Goal: Task Accomplishment & Management: Complete application form

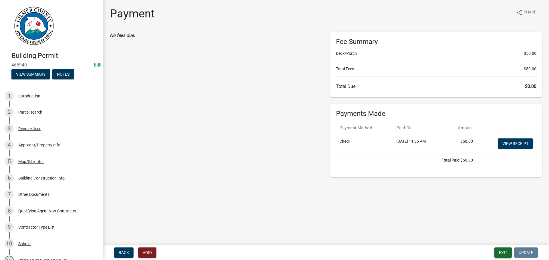
click at [506, 252] on button "Exit" at bounding box center [502, 253] width 17 height 10
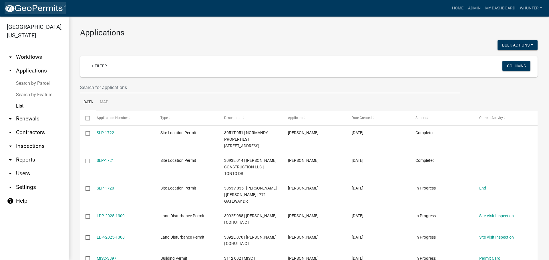
click at [31, 8] on img at bounding box center [35, 8] width 61 height 9
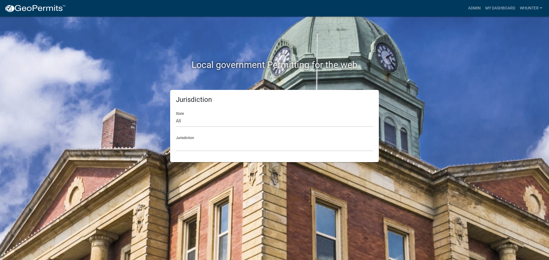
drag, startPoint x: 246, startPoint y: 113, endPoint x: 245, endPoint y: 123, distance: 10.0
click at [246, 113] on div "State All [US_STATE] [US_STATE] [US_STATE] [US_STATE] [US_STATE] [US_STATE] [US…" at bounding box center [274, 117] width 197 height 20
click at [245, 124] on select "All [US_STATE] [US_STATE] [US_STATE] [US_STATE] [US_STATE] [US_STATE] [US_STATE…" at bounding box center [274, 121] width 197 height 12
select select "[US_STATE]"
click at [176, 115] on select "All [US_STATE] [US_STATE] [US_STATE] [US_STATE] [US_STATE] [US_STATE] [US_STATE…" at bounding box center [274, 121] width 197 height 12
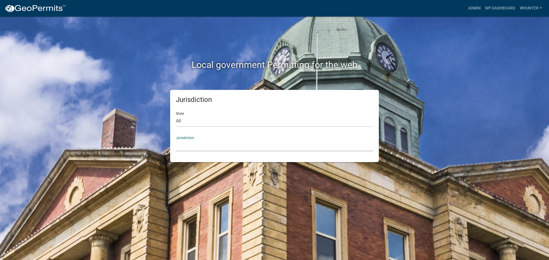
click at [234, 151] on select "[GEOGRAPHIC_DATA], [US_STATE][PERSON_NAME][GEOGRAPHIC_DATA], [US_STATE][PERSON_…" at bounding box center [274, 146] width 197 height 12
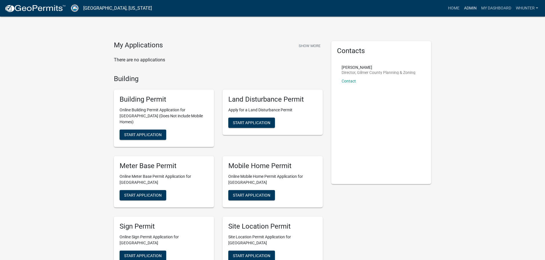
click at [469, 7] on link "Admin" at bounding box center [469, 8] width 17 height 11
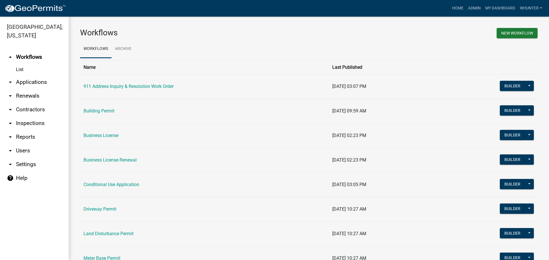
click at [25, 82] on link "arrow_drop_down Applications" at bounding box center [34, 82] width 69 height 14
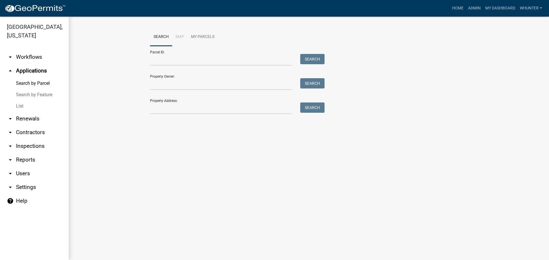
drag, startPoint x: 29, startPoint y: 108, endPoint x: 39, endPoint y: 107, distance: 10.9
click at [29, 108] on link "List" at bounding box center [34, 106] width 69 height 11
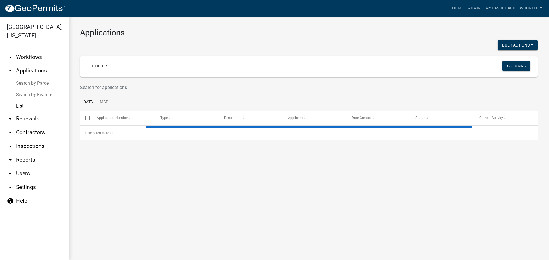
click at [123, 86] on input "text" at bounding box center [270, 88] width 380 height 12
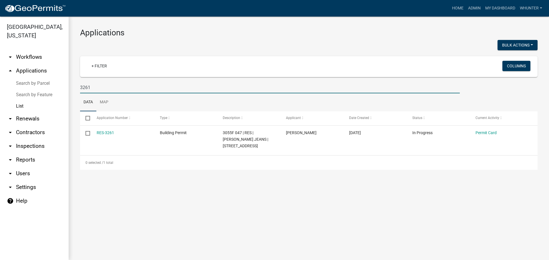
type input "3261"
click at [461, 8] on link "Home" at bounding box center [458, 8] width 16 height 11
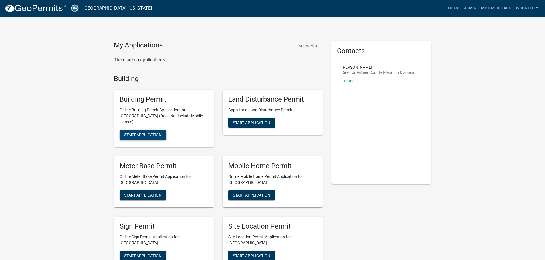
drag, startPoint x: 151, startPoint y: 129, endPoint x: 183, endPoint y: 106, distance: 38.8
click at [256, 254] on span "Start Application" at bounding box center [251, 256] width 37 height 5
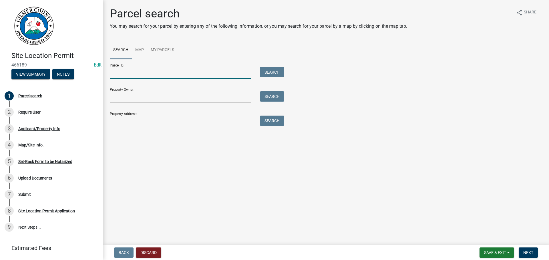
click at [162, 77] on input "Parcel ID:" at bounding box center [180, 73] width 141 height 12
click at [164, 73] on input "Parcel ID:" at bounding box center [180, 73] width 141 height 12
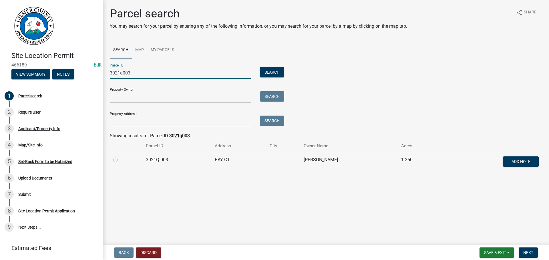
type input "3021q003"
click at [120, 157] on label at bounding box center [120, 157] width 0 height 0
click at [120, 160] on 003 "radio" at bounding box center [122, 159] width 4 height 4
radio 003 "true"
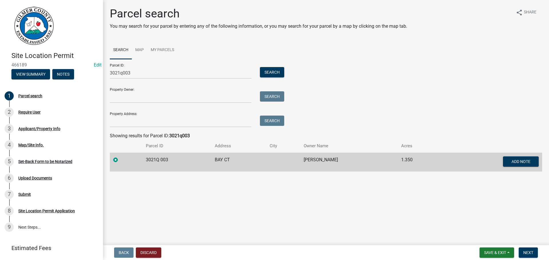
click at [518, 252] on form "Save & Exit Save Save & Exit Next" at bounding box center [508, 253] width 63 height 10
click at [523, 253] on button "Next" at bounding box center [528, 253] width 19 height 10
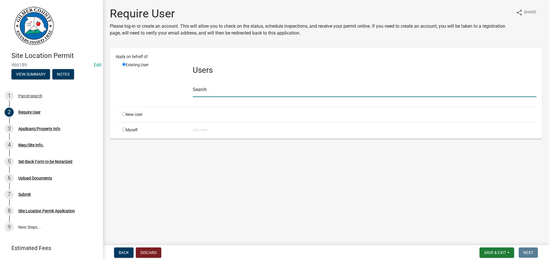
click at [195, 95] on input "text" at bounding box center [365, 91] width 344 height 12
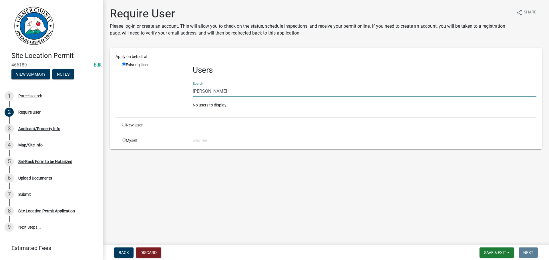
type input "[PERSON_NAME]"
click at [122, 124] on div "New User" at bounding box center [153, 125] width 71 height 6
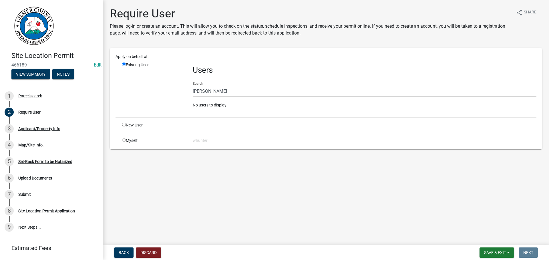
click at [125, 125] on input "radio" at bounding box center [124, 125] width 4 height 4
radio input "true"
radio input "false"
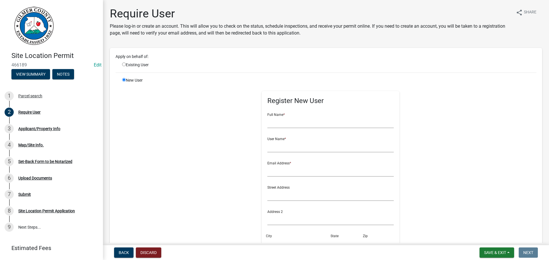
click at [305, 115] on div "Full Name *" at bounding box center [330, 119] width 127 height 20
click at [302, 122] on input "text" at bounding box center [330, 123] width 127 height 12
type input "[PERSON_NAME]"
type input "L"
type input "LSWOFFORD"
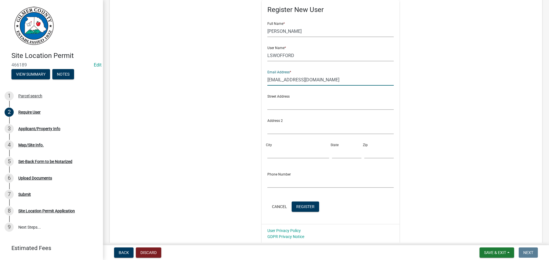
scroll to position [114, 0]
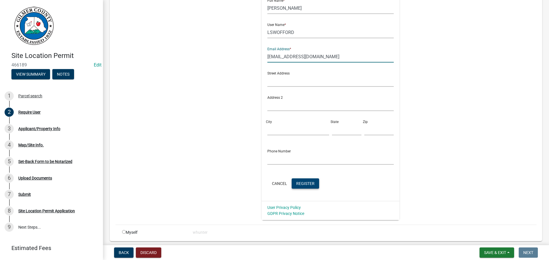
type input "[EMAIL_ADDRESS][DOMAIN_NAME]"
click at [303, 183] on span "Register" at bounding box center [305, 183] width 18 height 5
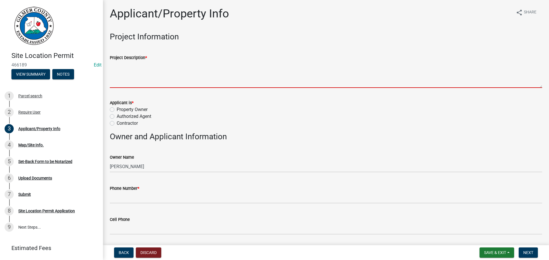
click at [136, 66] on textarea "Project Description *" at bounding box center [326, 74] width 432 height 27
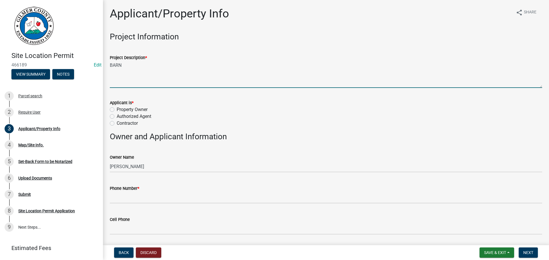
type textarea "BARN"
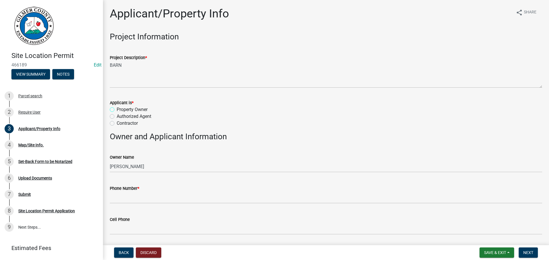
click at [117, 106] on input "Property Owner" at bounding box center [119, 108] width 4 height 4
radio input "true"
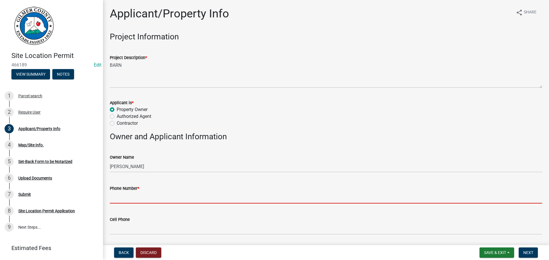
click at [136, 200] on input "Phone Number *" at bounding box center [326, 198] width 432 height 12
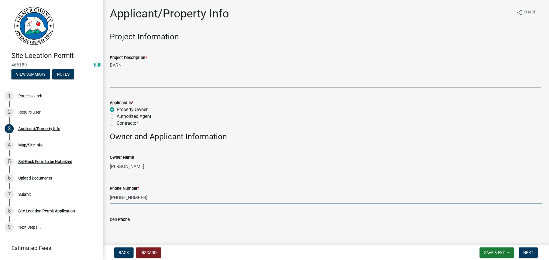
type input "[PHONE_NUMBER]"
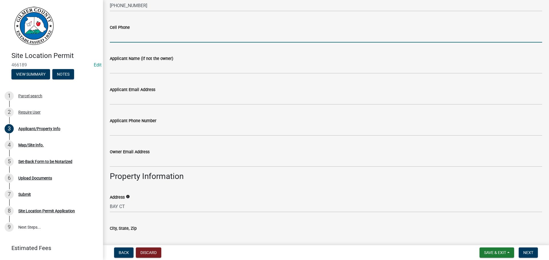
scroll to position [229, 0]
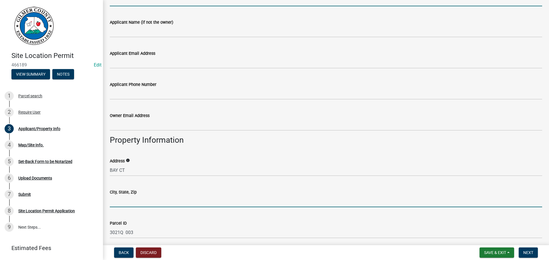
click at [128, 198] on input "City, State, Zip" at bounding box center [326, 202] width 432 height 12
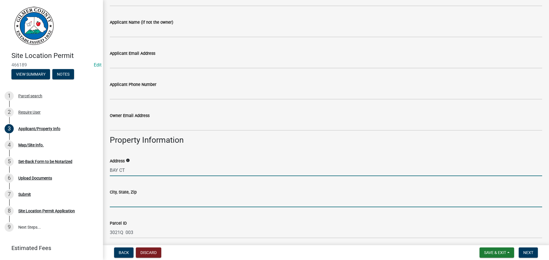
click at [111, 170] on input "BAY CT" at bounding box center [326, 171] width 432 height 12
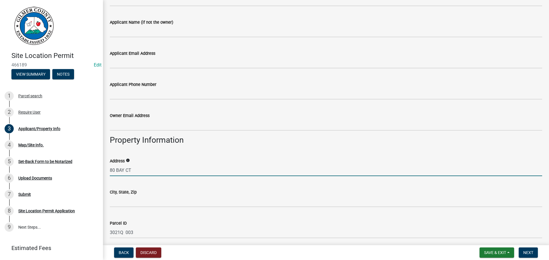
type input "80 BAY CT"
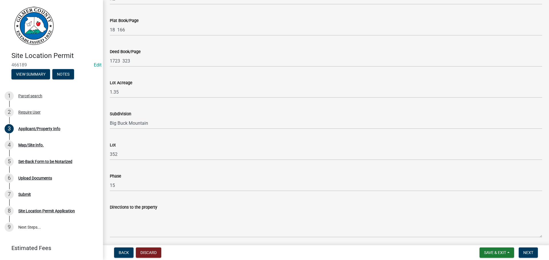
scroll to position [547, 0]
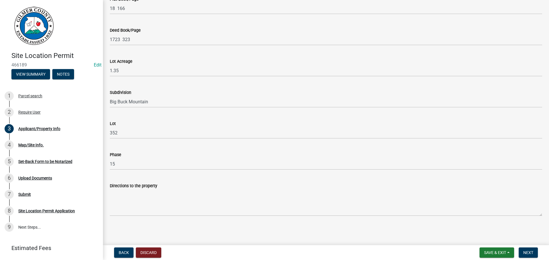
type input "ELLIJAY, GA 30540"
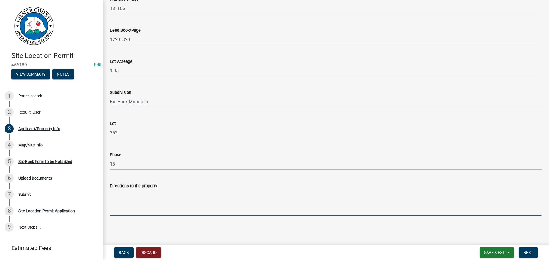
click at [159, 200] on textarea "Directions to the property" at bounding box center [326, 203] width 432 height 27
type textarea "282, RT ON BRUSHY TOP RD, RT ON BAY CT IN [GEOGRAPHIC_DATA]"
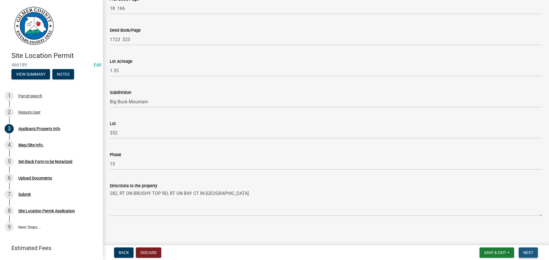
click at [531, 253] on span "Next" at bounding box center [528, 253] width 10 height 5
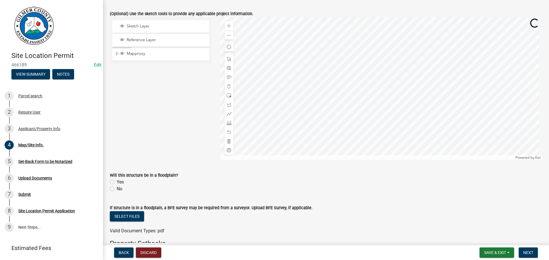
scroll to position [143, 0]
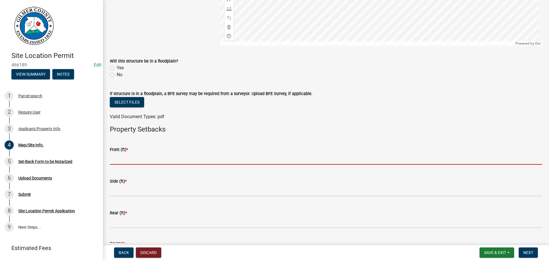
click at [141, 160] on input "text" at bounding box center [326, 159] width 432 height 12
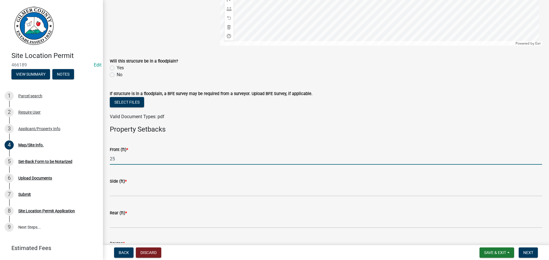
type input "25"
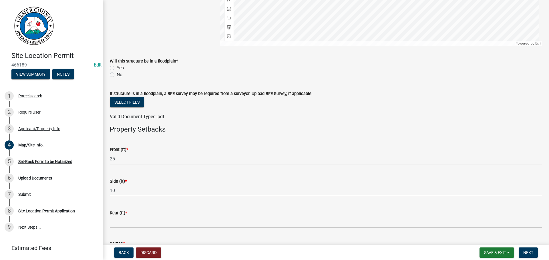
type input "10"
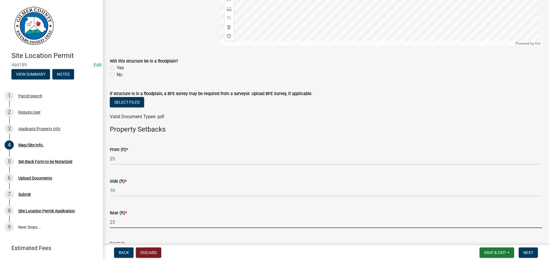
type input "25"
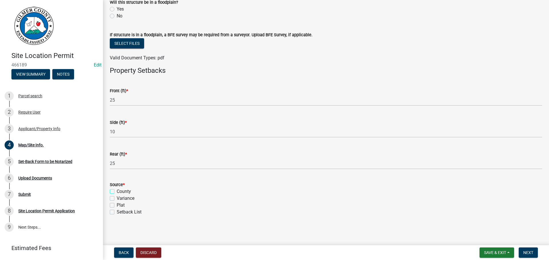
click at [117, 188] on input "County" at bounding box center [119, 190] width 4 height 4
checkbox input "true"
checkbox input "false"
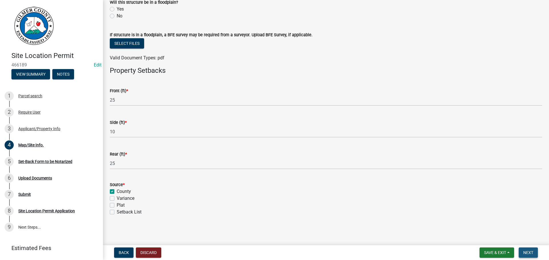
click at [531, 256] on button "Next" at bounding box center [528, 253] width 19 height 10
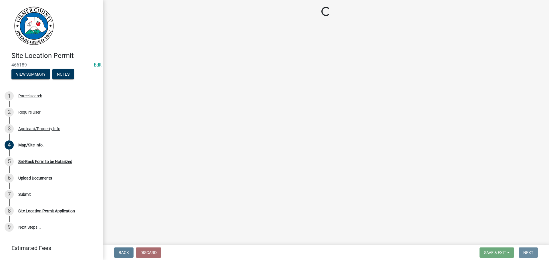
scroll to position [0, 0]
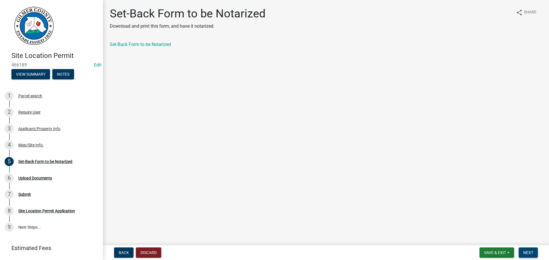
click at [527, 249] on button "Next" at bounding box center [528, 253] width 19 height 10
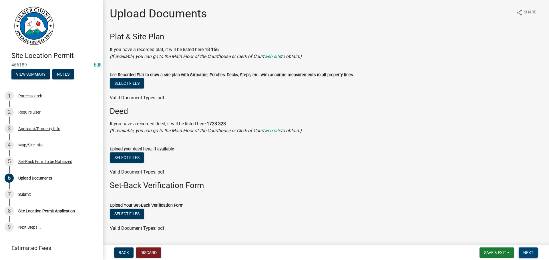
click at [529, 254] on span "Next" at bounding box center [528, 253] width 10 height 5
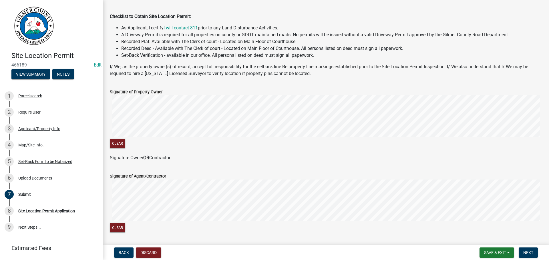
scroll to position [114, 0]
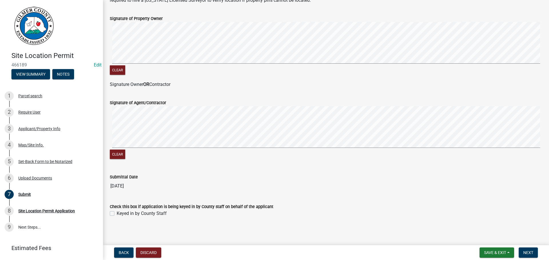
drag, startPoint x: 152, startPoint y: 213, endPoint x: 156, endPoint y: 216, distance: 5.0
click at [152, 213] on label "Keyed in by County Staff" at bounding box center [142, 213] width 50 height 7
click at [120, 213] on input "Keyed in by County Staff" at bounding box center [119, 212] width 4 height 4
checkbox input "true"
drag, startPoint x: 524, startPoint y: 254, endPoint x: 505, endPoint y: 247, distance: 20.3
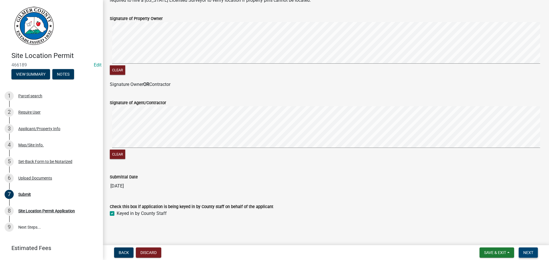
click at [524, 255] on span "Next" at bounding box center [528, 253] width 10 height 5
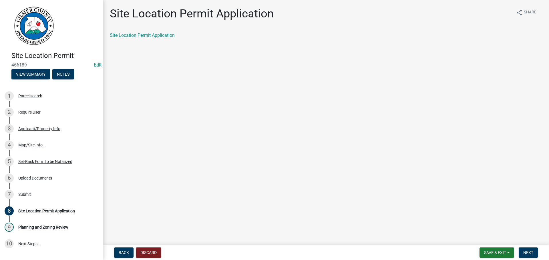
click at [527, 248] on nav "Back Discard Save & Exit Save Save & Exit Next" at bounding box center [326, 253] width 446 height 15
click at [530, 251] on span "Next" at bounding box center [528, 253] width 10 height 5
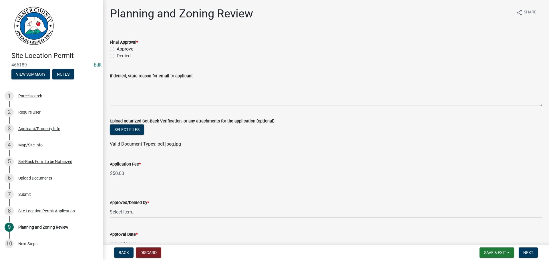
click at [130, 49] on label "Approve" at bounding box center [125, 49] width 17 height 7
click at [131, 50] on label "Approve" at bounding box center [125, 49] width 17 height 7
click at [120, 49] on input "Approve" at bounding box center [119, 48] width 4 height 4
radio input "true"
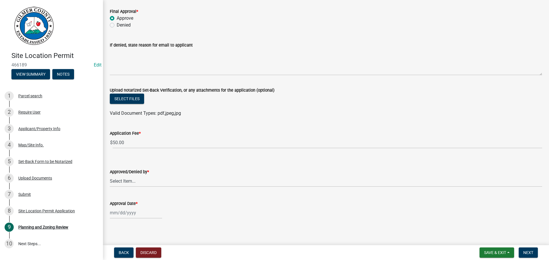
scroll to position [34, 0]
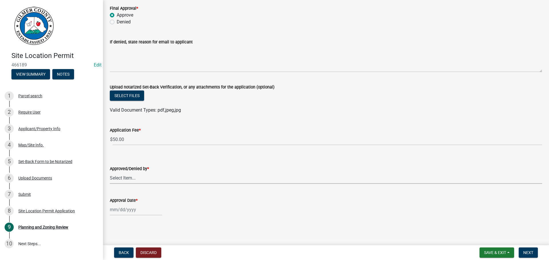
click at [160, 183] on select "Select Item... [PERSON_NAME] [PERSON_NAME] [PERSON_NAME] [PERSON_NAME] [PERSON_…" at bounding box center [326, 178] width 432 height 12
click at [110, 172] on select "Select Item... [PERSON_NAME] [PERSON_NAME] [PERSON_NAME] [PERSON_NAME] [PERSON_…" at bounding box center [326, 178] width 432 height 12
select select "5ce200eb-feb1-496b-8127-7891293955f5"
click at [135, 207] on div at bounding box center [136, 210] width 52 height 12
select select "8"
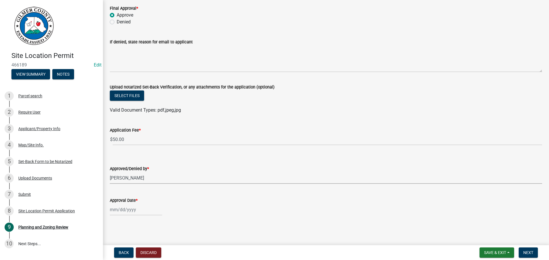
select select "2025"
click at [127, 178] on div "19" at bounding box center [124, 179] width 9 height 9
type input "[DATE]"
click at [521, 253] on button "Next" at bounding box center [528, 253] width 19 height 10
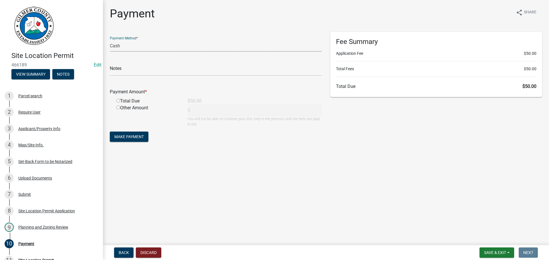
click at [144, 45] on select "Credit Card POS Check Cash" at bounding box center [216, 46] width 212 height 12
select select "1: 0"
click at [110, 40] on select "Credit Card POS Check Cash" at bounding box center [216, 46] width 212 height 12
drag, startPoint x: 139, startPoint y: 70, endPoint x: 130, endPoint y: 82, distance: 15.4
click at [139, 69] on input "text" at bounding box center [216, 70] width 212 height 12
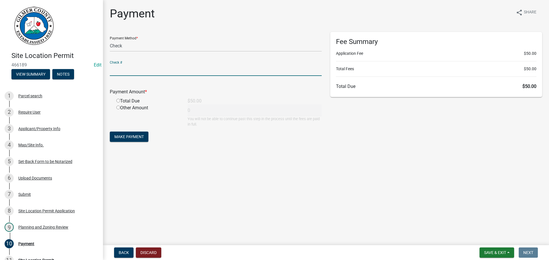
click at [118, 101] on input "radio" at bounding box center [118, 101] width 4 height 4
radio input "true"
type input "50"
click at [122, 138] on span "Make Payment" at bounding box center [128, 137] width 29 height 5
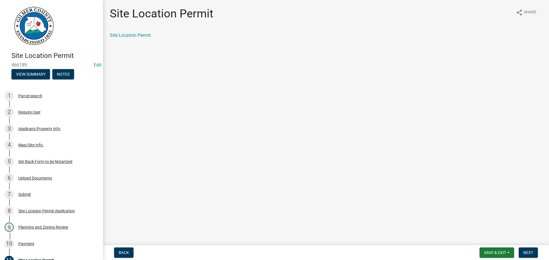
click at [139, 38] on div "Site Location Permit" at bounding box center [326, 35] width 432 height 7
click at [140, 35] on link "Site Location Permit" at bounding box center [130, 35] width 41 height 5
click at [535, 251] on button "Next" at bounding box center [528, 253] width 19 height 10
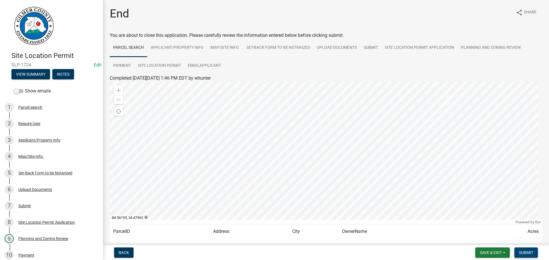
click at [526, 253] on span "Submit" at bounding box center [526, 253] width 14 height 5
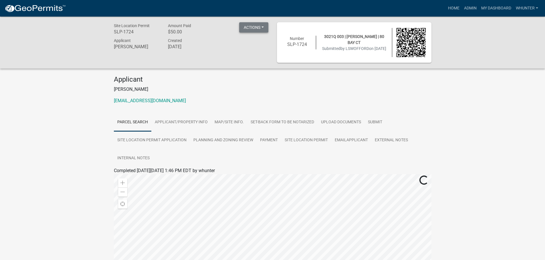
click at [250, 27] on button "Actions" at bounding box center [253, 27] width 29 height 10
click at [255, 39] on link "View receipt" at bounding box center [270, 42] width 63 height 14
click at [269, 145] on link "Payment" at bounding box center [268, 140] width 25 height 18
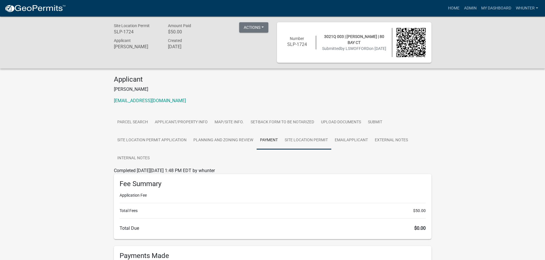
click at [307, 147] on link "Site Location Permit" at bounding box center [306, 140] width 50 height 18
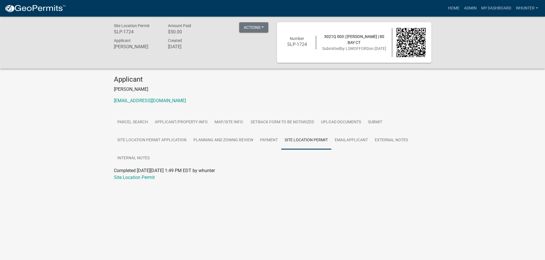
click at [141, 183] on div at bounding box center [272, 184] width 317 height 7
click at [142, 180] on link "Site Location Permit" at bounding box center [134, 177] width 41 height 5
click at [457, 6] on link "Home" at bounding box center [453, 8] width 16 height 11
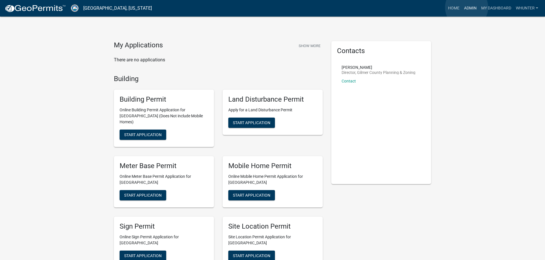
click at [466, 7] on link "Admin" at bounding box center [469, 8] width 17 height 11
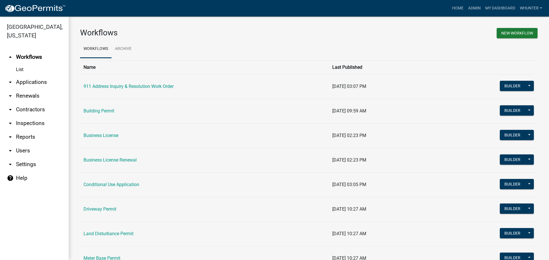
click at [51, 80] on link "arrow_drop_down Applications" at bounding box center [34, 82] width 69 height 14
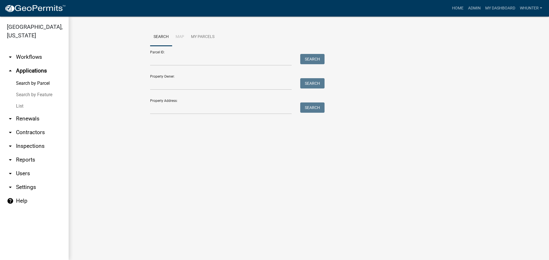
click at [38, 107] on link "List" at bounding box center [34, 106] width 69 height 11
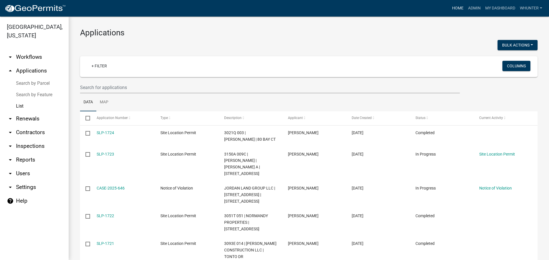
click at [457, 7] on link "Home" at bounding box center [458, 8] width 16 height 11
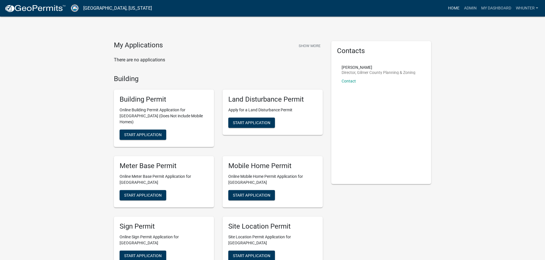
click at [460, 10] on link "Home" at bounding box center [453, 8] width 16 height 11
click at [470, 9] on link "Admin" at bounding box center [469, 8] width 17 height 11
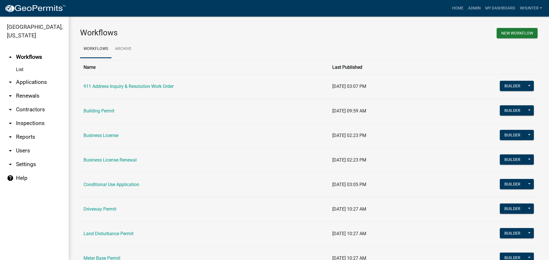
click at [49, 86] on link "arrow_drop_down Applications" at bounding box center [34, 82] width 69 height 14
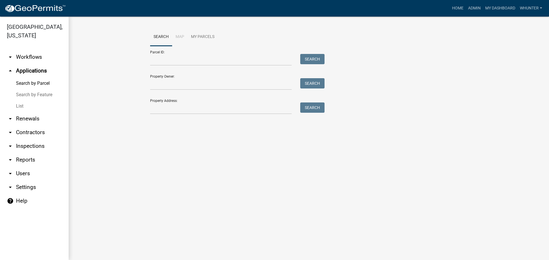
click at [37, 110] on link "List" at bounding box center [34, 106] width 69 height 11
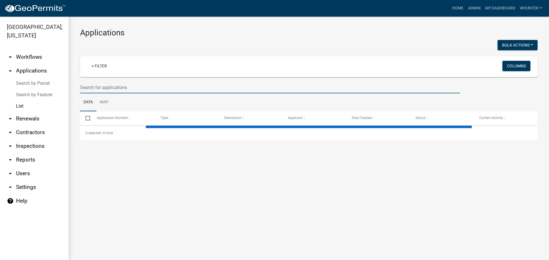
drag, startPoint x: 119, startPoint y: 88, endPoint x: 137, endPoint y: 88, distance: 17.2
click at [119, 88] on input "text" at bounding box center [270, 88] width 380 height 12
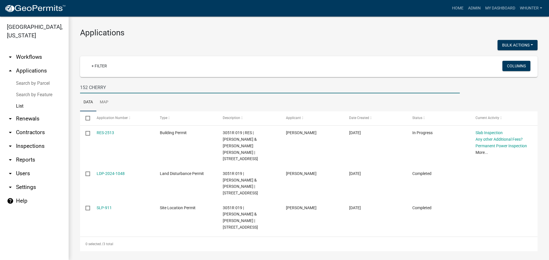
type input "152 CHERRY"
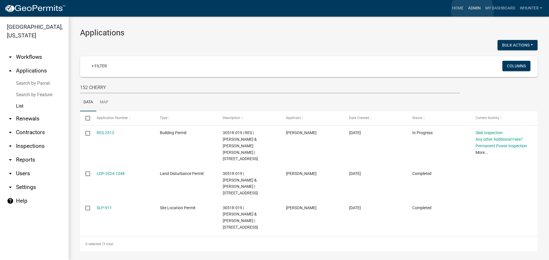
click at [472, 10] on link "Admin" at bounding box center [474, 8] width 17 height 11
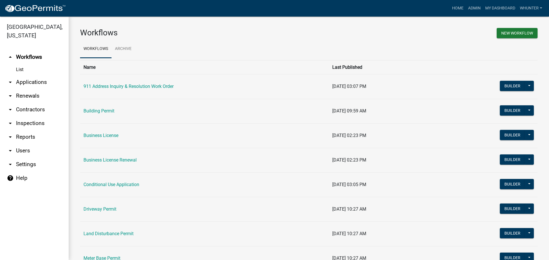
click at [35, 84] on link "arrow_drop_down Applications" at bounding box center [34, 82] width 69 height 14
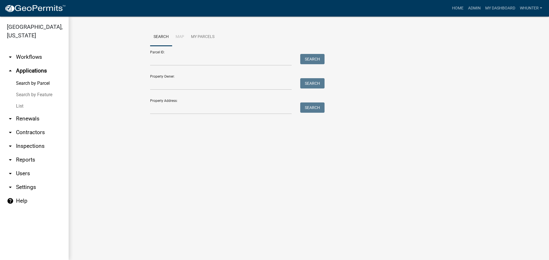
click at [30, 106] on link "List" at bounding box center [34, 106] width 69 height 11
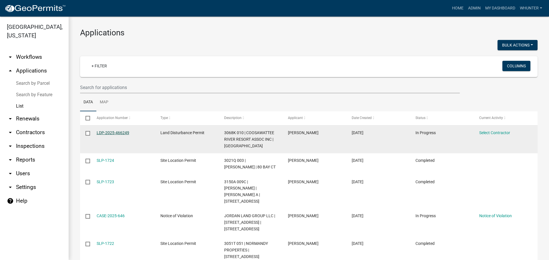
click at [119, 134] on link "LDP-2025-466249" at bounding box center [113, 133] width 33 height 5
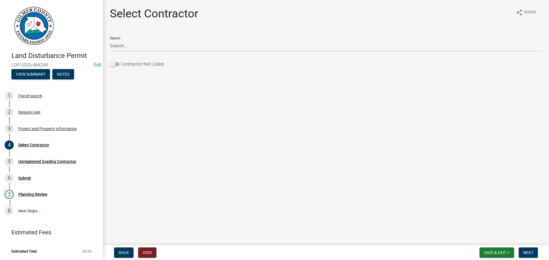
click at [132, 63] on label "Contractor Not Listed" at bounding box center [137, 64] width 54 height 7
click at [121, 61] on input "Contractor Not Listed" at bounding box center [121, 61] width 0 height 0
click at [531, 252] on span "Next" at bounding box center [528, 253] width 10 height 5
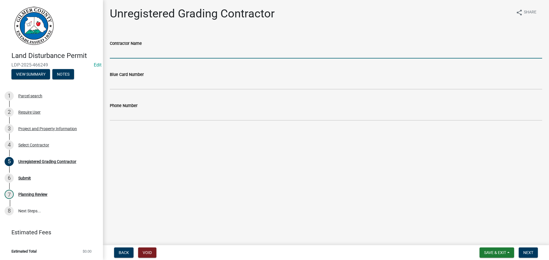
click at [193, 54] on input "Contractor Name" at bounding box center [326, 53] width 432 height 12
type input "[PERSON_NAME]"
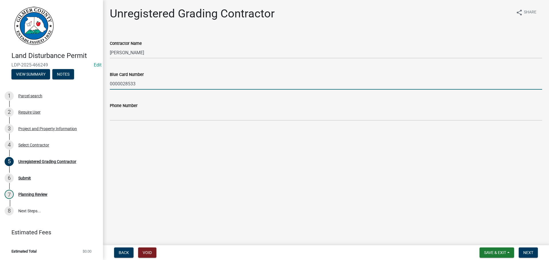
type input "0000028533"
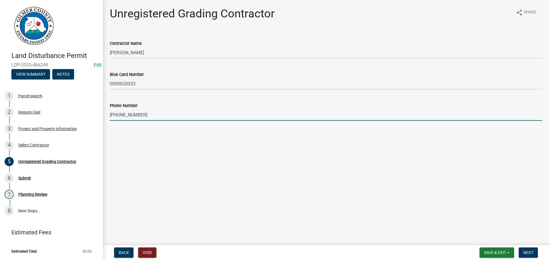
type input "[PHONE_NUMBER]"
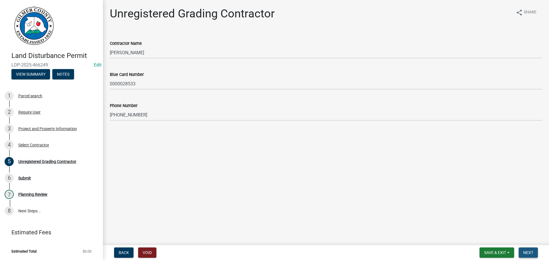
click at [523, 251] on button "Next" at bounding box center [528, 253] width 19 height 10
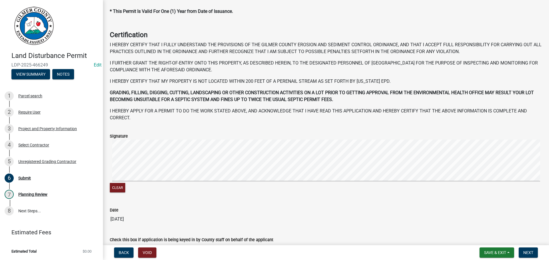
scroll to position [59, 0]
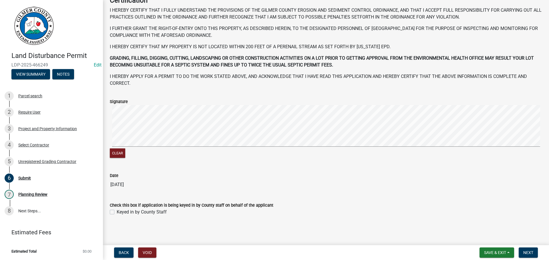
click at [159, 214] on label "Keyed in by County Staff" at bounding box center [142, 212] width 50 height 7
click at [120, 213] on input "Keyed in by County Staff" at bounding box center [119, 211] width 4 height 4
checkbox input "true"
click at [532, 254] on span "Next" at bounding box center [528, 253] width 10 height 5
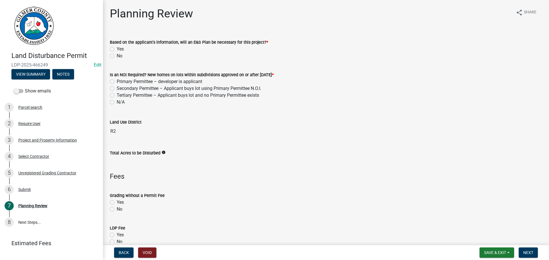
click at [118, 55] on label "No" at bounding box center [120, 56] width 6 height 7
click at [118, 55] on input "No" at bounding box center [119, 55] width 4 height 4
radio input "true"
click at [120, 103] on label "N/A" at bounding box center [121, 102] width 8 height 7
click at [120, 103] on input "N/A" at bounding box center [119, 101] width 4 height 4
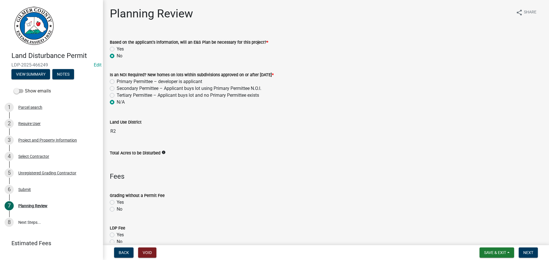
radio input "true"
click at [115, 211] on div "No" at bounding box center [326, 209] width 432 height 7
click at [115, 209] on div "No" at bounding box center [326, 209] width 432 height 7
click at [109, 236] on div "LDP Fee Yes No" at bounding box center [325, 231] width 441 height 27
click at [117, 236] on label "Yes" at bounding box center [120, 235] width 7 height 7
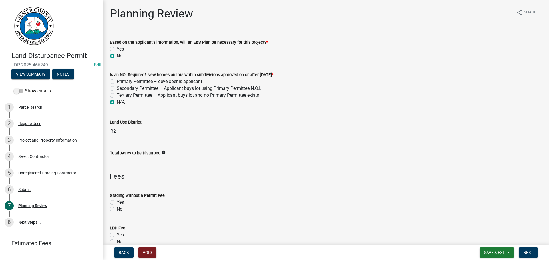
click at [117, 236] on input "Yes" at bounding box center [119, 234] width 4 height 4
radio input "true"
drag, startPoint x: 115, startPoint y: 206, endPoint x: 112, endPoint y: 208, distance: 3.5
click at [114, 207] on div "No" at bounding box center [326, 209] width 432 height 7
click at [117, 208] on label "No" at bounding box center [120, 209] width 6 height 7
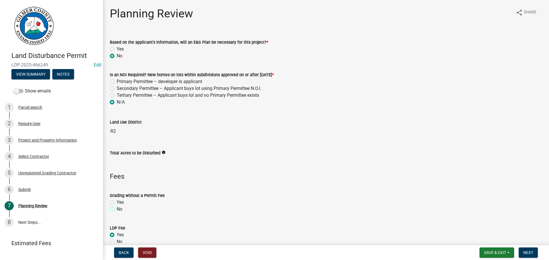
click at [117, 208] on input "No" at bounding box center [119, 208] width 4 height 4
radio input "true"
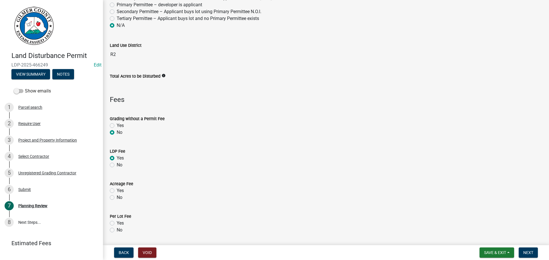
scroll to position [86, 0]
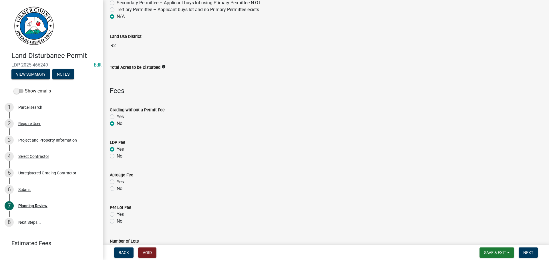
click at [121, 190] on label "No" at bounding box center [120, 189] width 6 height 7
click at [120, 189] on input "No" at bounding box center [119, 188] width 4 height 4
radio input "true"
drag, startPoint x: 125, startPoint y: 219, endPoint x: 123, endPoint y: 223, distance: 4.5
click at [123, 221] on div "No" at bounding box center [326, 221] width 432 height 7
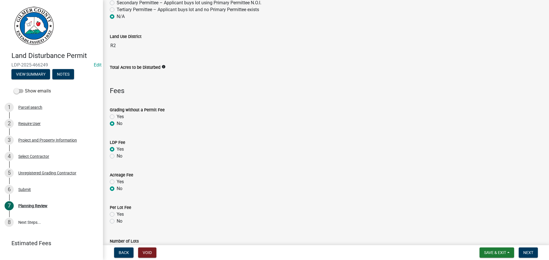
click at [123, 223] on div "No" at bounding box center [326, 221] width 432 height 7
click at [120, 222] on label "No" at bounding box center [120, 221] width 6 height 7
click at [120, 222] on input "No" at bounding box center [119, 220] width 4 height 4
radio input "true"
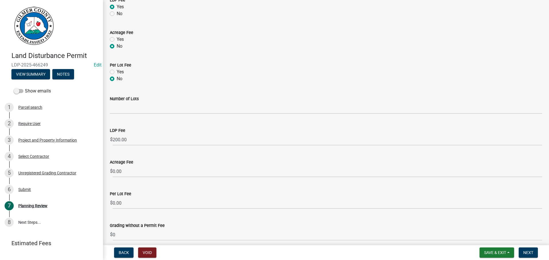
scroll to position [286, 0]
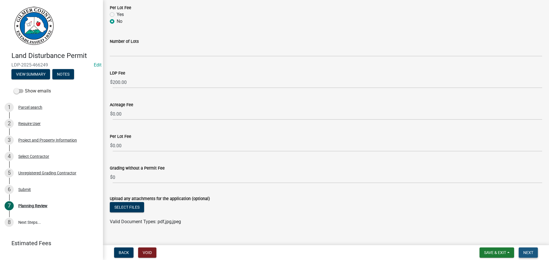
click at [526, 254] on span "Next" at bounding box center [528, 253] width 10 height 5
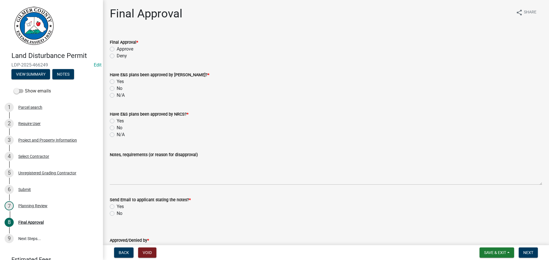
drag, startPoint x: 131, startPoint y: 51, endPoint x: 122, endPoint y: 51, distance: 8.9
click at [130, 51] on label "Approve" at bounding box center [125, 49] width 17 height 7
click at [126, 49] on label "Approve" at bounding box center [125, 49] width 17 height 7
click at [120, 49] on input "Approve" at bounding box center [119, 48] width 4 height 4
radio input "true"
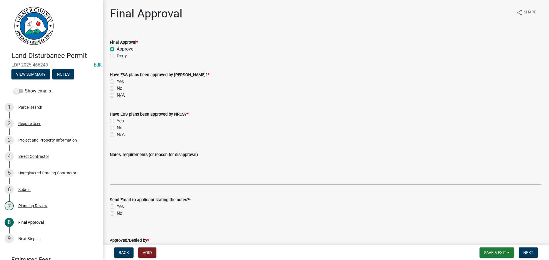
click at [117, 94] on label "N/A" at bounding box center [121, 95] width 8 height 7
click at [117, 94] on input "N/A" at bounding box center [119, 94] width 4 height 4
radio input "true"
click at [119, 135] on label "N/A" at bounding box center [121, 134] width 8 height 7
click at [119, 135] on input "N/A" at bounding box center [119, 133] width 4 height 4
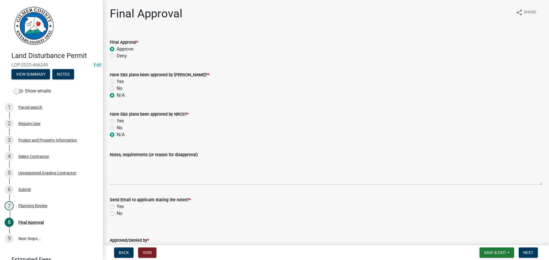
radio input "true"
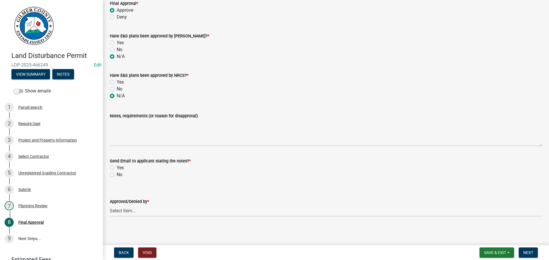
scroll to position [40, 0]
click at [121, 175] on label "No" at bounding box center [120, 173] width 6 height 7
click at [120, 174] on input "No" at bounding box center [119, 172] width 4 height 4
radio input "true"
click at [151, 220] on wm-data-entity-input "Approved/Denied by * Select Item... [PERSON_NAME] [PERSON_NAME] [PERSON_NAME] […" at bounding box center [326, 201] width 432 height 39
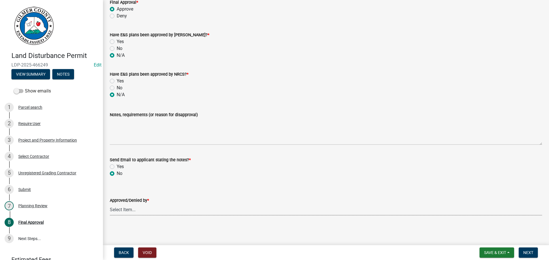
click at [148, 209] on select "Select Item... [PERSON_NAME] [PERSON_NAME] [PERSON_NAME] [PERSON_NAME] [PERSON_…" at bounding box center [326, 210] width 432 height 12
click at [110, 204] on select "Select Item... [PERSON_NAME] [PERSON_NAME] [PERSON_NAME] [PERSON_NAME] [PERSON_…" at bounding box center [326, 210] width 432 height 12
select select "5ce200eb-feb1-496b-8127-7891293955f5"
click at [529, 248] on button "Next" at bounding box center [528, 253] width 19 height 10
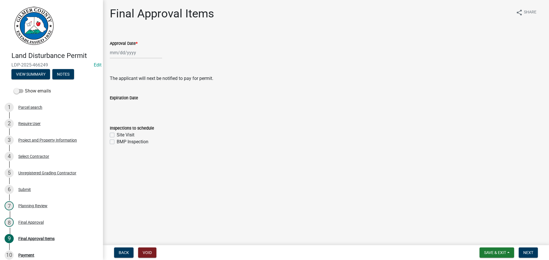
click at [130, 55] on div at bounding box center [136, 53] width 52 height 12
select select "8"
select select "2025"
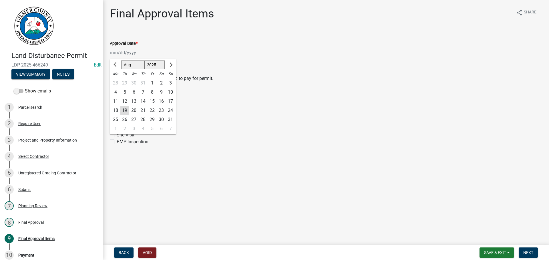
click at [123, 110] on div "19" at bounding box center [124, 110] width 9 height 9
type input "[DATE]"
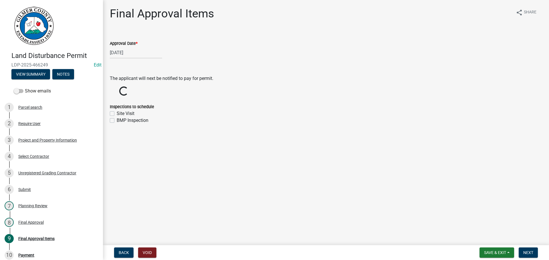
click at [122, 118] on label "BMP Inspection" at bounding box center [133, 120] width 32 height 7
click at [120, 118] on input "BMP Inspection" at bounding box center [119, 119] width 4 height 4
checkbox input "true"
checkbox input "false"
checkbox input "true"
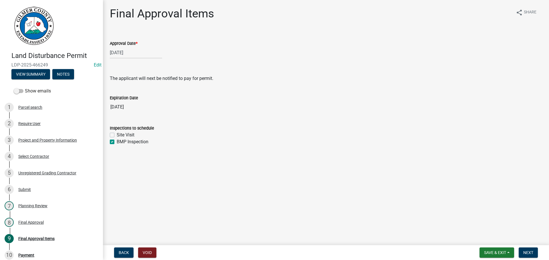
click at [129, 135] on label "Site Visit" at bounding box center [126, 135] width 18 height 7
click at [120, 135] on input "Site Visit" at bounding box center [119, 134] width 4 height 4
checkbox input "true"
click at [127, 140] on label "BMP Inspection" at bounding box center [133, 142] width 32 height 7
click at [120, 140] on input "BMP Inspection" at bounding box center [119, 141] width 4 height 4
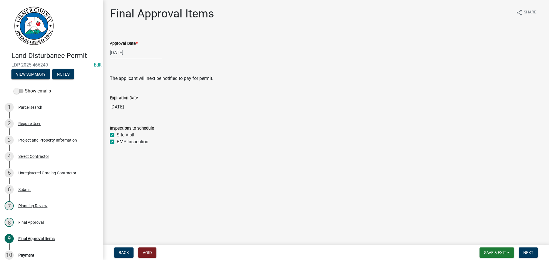
checkbox input "false"
checkbox input "true"
checkbox input "false"
click at [536, 251] on button "Next" at bounding box center [528, 253] width 19 height 10
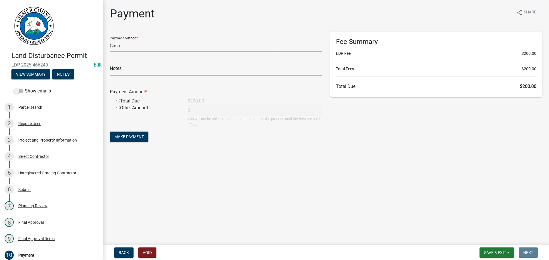
click at [158, 49] on select "Credit Card POS Check Cash" at bounding box center [216, 46] width 212 height 12
click at [110, 40] on select "Credit Card POS Check Cash" at bounding box center [216, 46] width 212 height 12
click at [136, 69] on input "text" at bounding box center [216, 70] width 212 height 12
drag, startPoint x: 145, startPoint y: 46, endPoint x: 143, endPoint y: 50, distance: 4.7
click at [144, 47] on select "Credit Card POS Check Cash" at bounding box center [216, 46] width 212 height 12
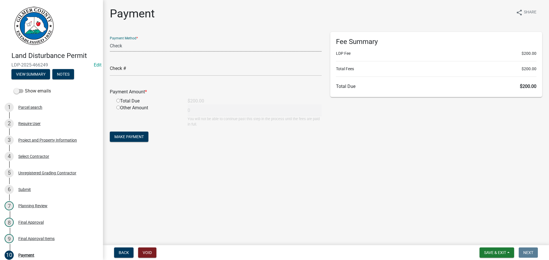
select select "2: 1"
click at [110, 40] on select "Credit Card POS Check Cash" at bounding box center [216, 46] width 212 height 12
click at [121, 101] on div "Total Due" at bounding box center [147, 101] width 71 height 7
click at [117, 100] on input "radio" at bounding box center [118, 101] width 4 height 4
radio input "true"
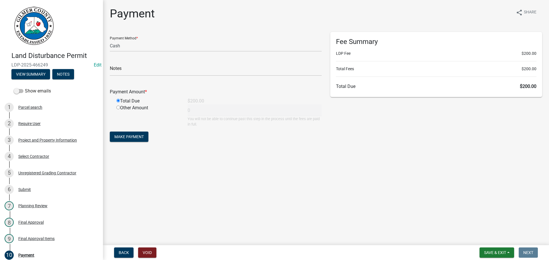
type input "200"
click at [119, 138] on span "Make Payment" at bounding box center [128, 137] width 29 height 5
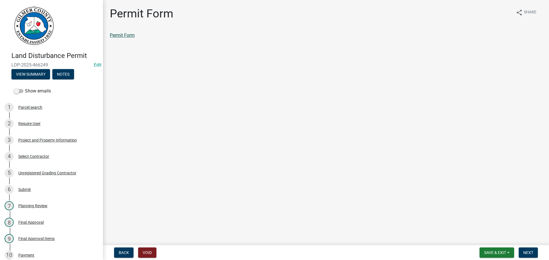
click at [117, 36] on link "Permit Form" at bounding box center [122, 35] width 25 height 5
click at [531, 256] on button "Next" at bounding box center [528, 253] width 19 height 10
click at [129, 33] on link "Permit Card" at bounding box center [122, 35] width 24 height 5
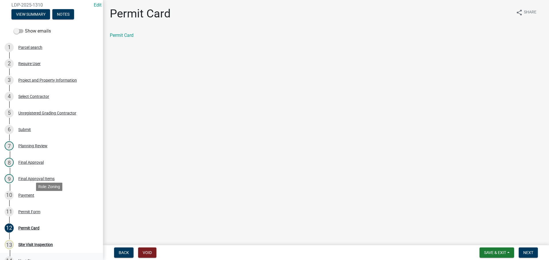
scroll to position [114, 0]
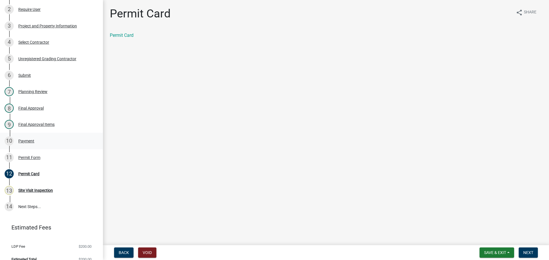
click at [35, 136] on link "10 Payment" at bounding box center [51, 141] width 103 height 17
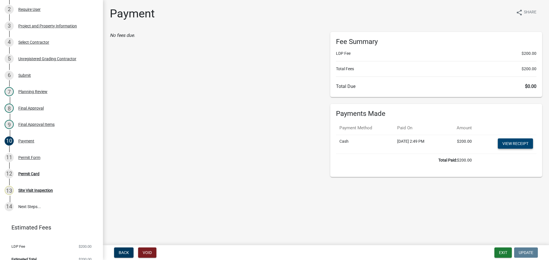
click at [515, 146] on link "View receipt" at bounding box center [515, 144] width 35 height 10
click at [504, 252] on button "Exit" at bounding box center [502, 253] width 17 height 10
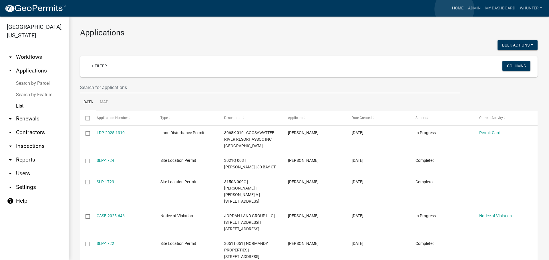
click at [454, 9] on link "Home" at bounding box center [458, 8] width 16 height 11
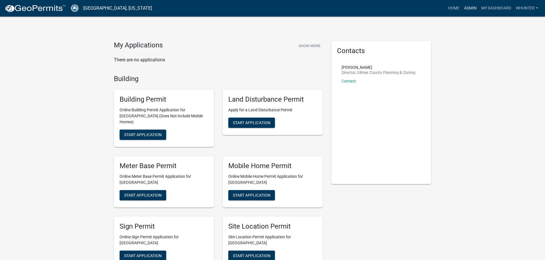
drag, startPoint x: 473, startPoint y: 10, endPoint x: 470, endPoint y: 9, distance: 3.2
click at [473, 10] on link "Admin" at bounding box center [469, 8] width 17 height 11
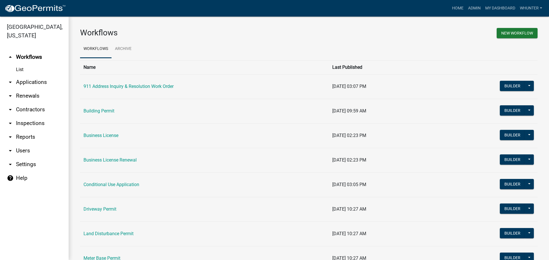
click at [37, 82] on link "arrow_drop_down Applications" at bounding box center [34, 82] width 69 height 14
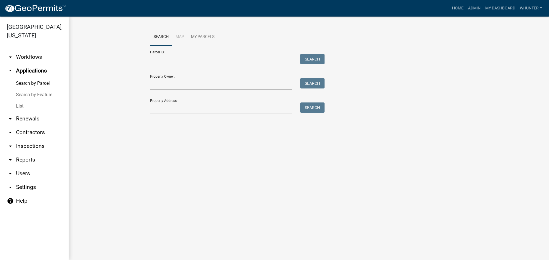
click at [35, 109] on link "List" at bounding box center [34, 106] width 69 height 11
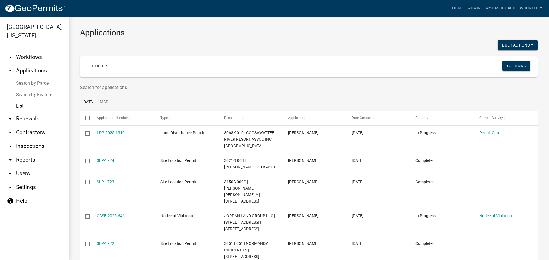
click at [115, 90] on input "text" at bounding box center [270, 88] width 380 height 12
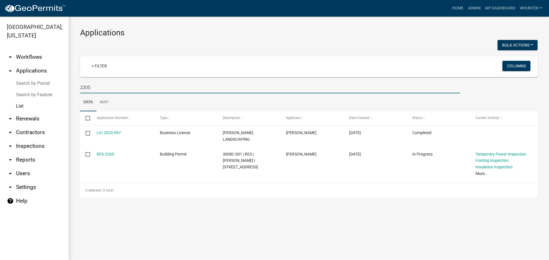
drag, startPoint x: 116, startPoint y: 92, endPoint x: 23, endPoint y: 74, distance: 94.3
click at [24, 74] on div "[GEOGRAPHIC_DATA], [US_STATE] arrow_drop_down Workflows List arrow_drop_up Appl…" at bounding box center [274, 139] width 549 height 244
type input "3076"
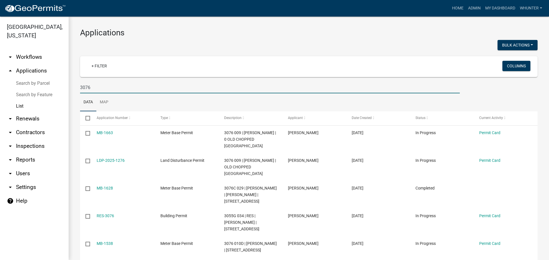
drag, startPoint x: 137, startPoint y: 91, endPoint x: 60, endPoint y: 92, distance: 77.8
click at [59, 92] on div "[GEOGRAPHIC_DATA], [US_STATE] arrow_drop_down Workflows List arrow_drop_up Appl…" at bounding box center [274, 139] width 549 height 244
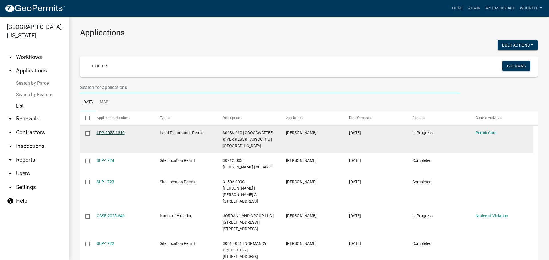
click at [117, 132] on link "LDP-2025-1310" at bounding box center [111, 133] width 28 height 5
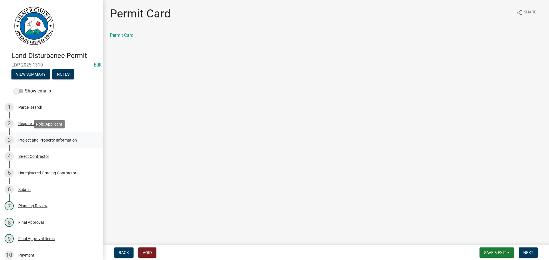
click at [45, 140] on div "Project and Property Information" at bounding box center [47, 140] width 59 height 4
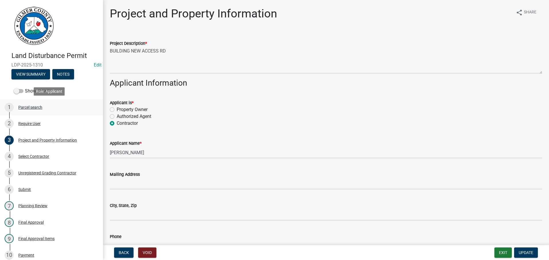
click at [32, 104] on div "1 Parcel search" at bounding box center [49, 107] width 89 height 9
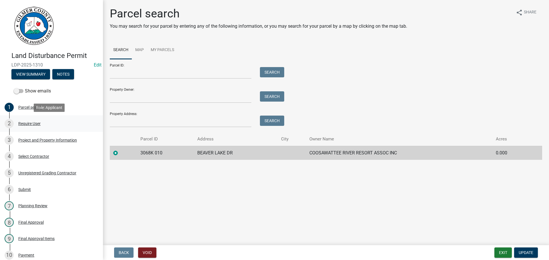
click at [31, 119] on div "2 Require User" at bounding box center [49, 123] width 89 height 9
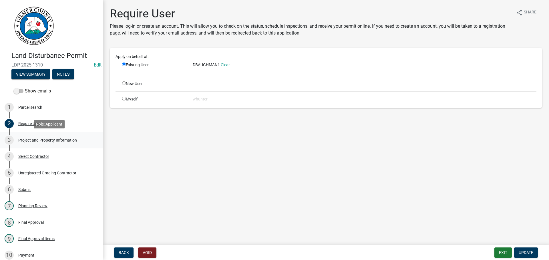
click at [53, 143] on div "3 Project and Property Information" at bounding box center [49, 140] width 89 height 9
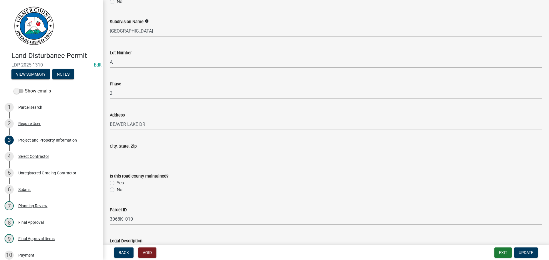
scroll to position [400, 0]
click at [42, 157] on div "Select Contractor" at bounding box center [33, 157] width 31 height 4
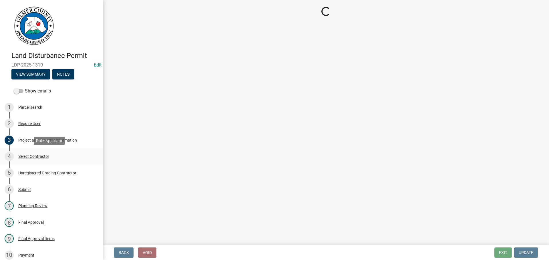
scroll to position [0, 0]
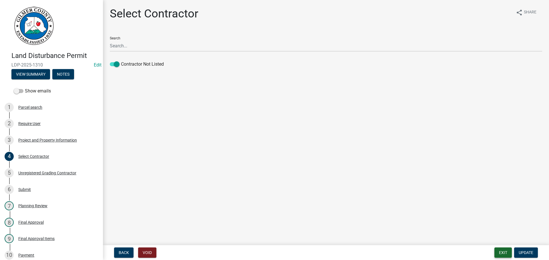
click at [507, 255] on button "Exit" at bounding box center [502, 253] width 17 height 10
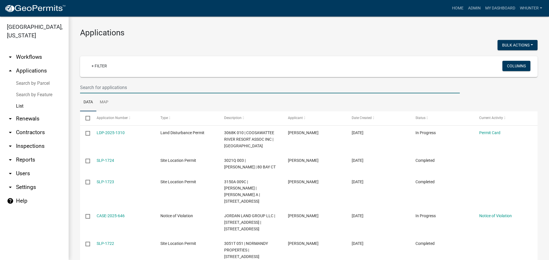
click at [133, 85] on input "text" at bounding box center [270, 88] width 380 height 12
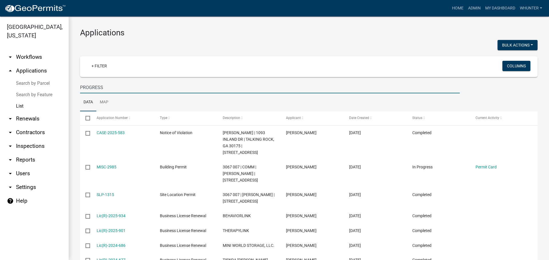
type input "PROGRESS"
click at [107, 87] on input "PROGRESS" at bounding box center [270, 88] width 380 height 12
drag, startPoint x: 113, startPoint y: 89, endPoint x: 75, endPoint y: 87, distance: 37.8
click at [75, 87] on div "Applications Bulk Actions Void + Filter Columns PROGRESS Data Map Select Applic…" at bounding box center [309, 223] width 480 height 413
click at [451, 9] on link "Home" at bounding box center [458, 8] width 16 height 11
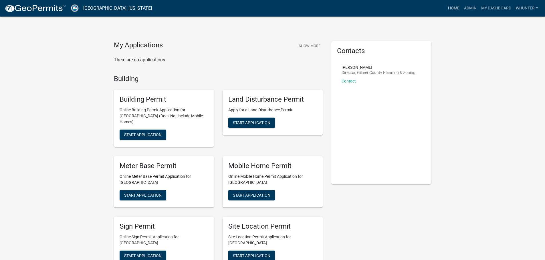
click at [450, 7] on link "Home" at bounding box center [453, 8] width 16 height 11
click at [470, 10] on link "Admin" at bounding box center [469, 8] width 17 height 11
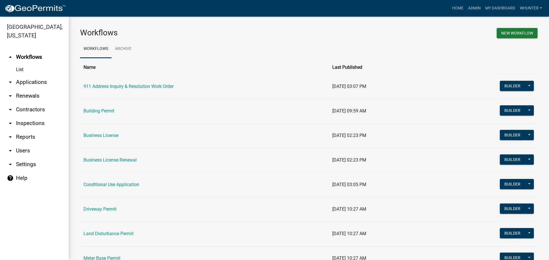
click at [35, 83] on link "arrow_drop_down Applications" at bounding box center [34, 82] width 69 height 14
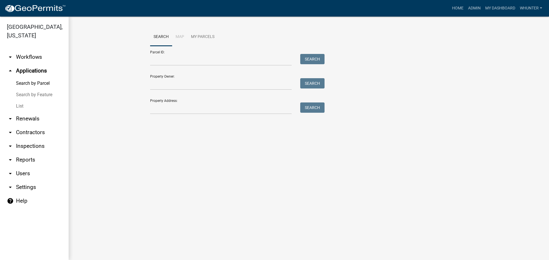
click at [33, 106] on link "List" at bounding box center [34, 106] width 69 height 11
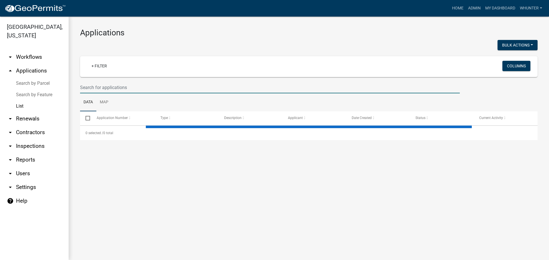
click at [132, 84] on input "text" at bounding box center [270, 88] width 380 height 12
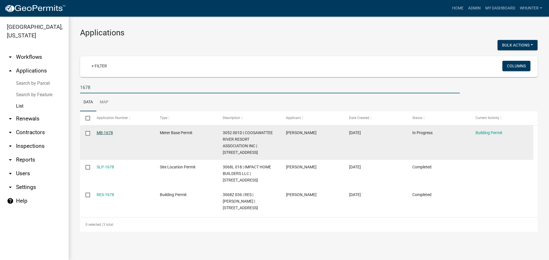
type input "1678"
click at [99, 132] on link "MB-1678" at bounding box center [105, 133] width 16 height 5
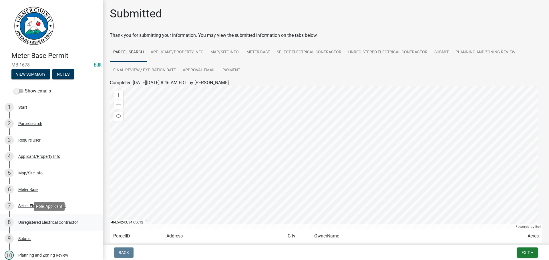
scroll to position [155, 0]
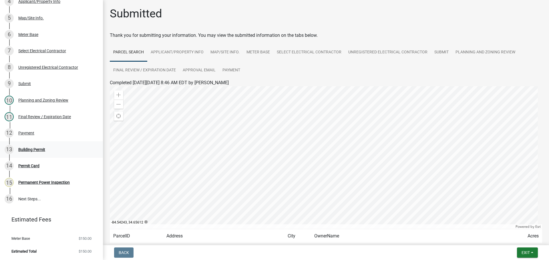
click at [49, 150] on div "13 Building Permit" at bounding box center [49, 149] width 89 height 9
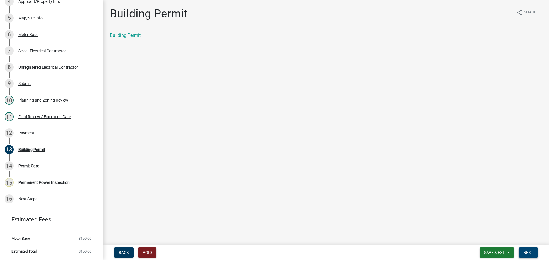
drag, startPoint x: 537, startPoint y: 253, endPoint x: 531, endPoint y: 253, distance: 6.3
click at [537, 253] on button "Next" at bounding box center [528, 253] width 19 height 10
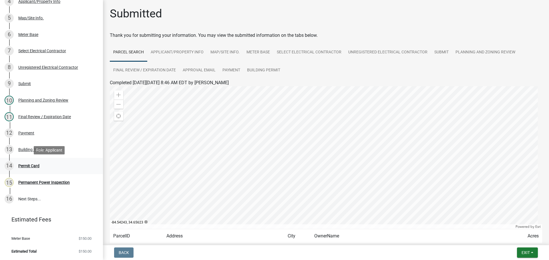
click at [67, 173] on link "14 Permit Card" at bounding box center [51, 166] width 103 height 17
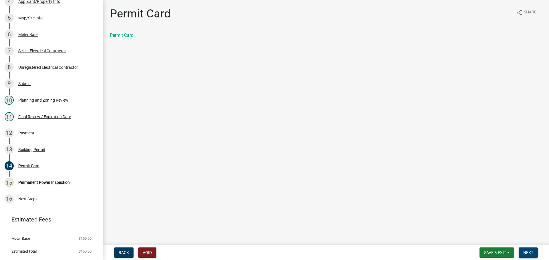
click at [523, 254] on span "Next" at bounding box center [528, 253] width 10 height 5
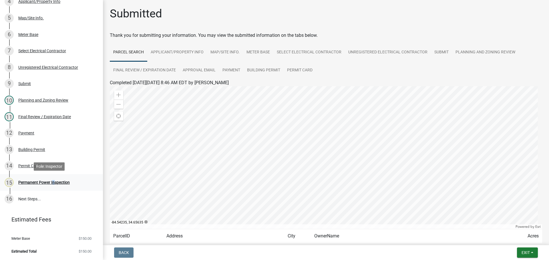
click at [52, 183] on div "Permanent Power Inspection" at bounding box center [43, 183] width 51 height 4
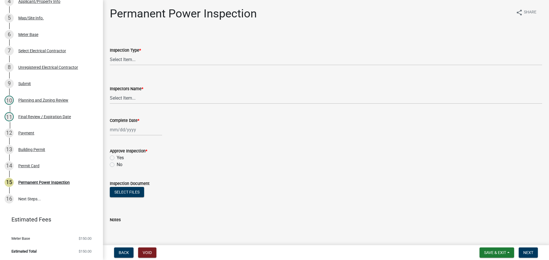
click at [135, 67] on wm-data-entity-input "Inspection Type * Select Item... Permanent Power" at bounding box center [326, 51] width 432 height 39
drag, startPoint x: 135, startPoint y: 60, endPoint x: 137, endPoint y: 63, distance: 4.0
click at [135, 60] on select "Select Item... Permanent Power" at bounding box center [326, 60] width 432 height 12
click at [110, 54] on select "Select Item... Permanent Power" at bounding box center [326, 60] width 432 height 12
select select "5c85f858-e2c6-4c2c-a92e-43b107da9ba1"
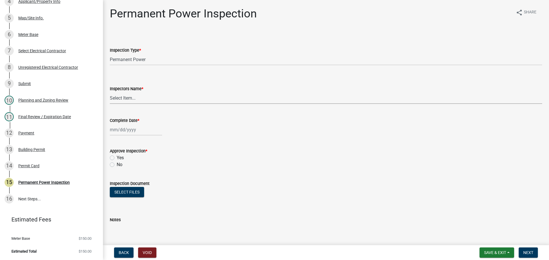
click at [148, 96] on select "Select Item... [PERSON_NAME] ([PERSON_NAME]) [PERSON_NAME] ([PERSON_NAME]) Engi…" at bounding box center [326, 98] width 432 height 12
select select "7c10ce63-ccfd-4257-ac60-a1c0b24e7b7a"
click at [110, 92] on select "Select Item... [PERSON_NAME] ([PERSON_NAME]) [PERSON_NAME] ([PERSON_NAME]) Engi…" at bounding box center [326, 98] width 432 height 12
select select "8"
select select "2025"
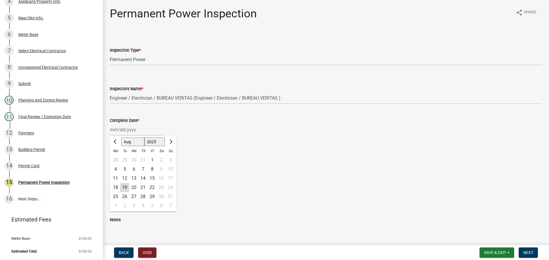
click at [135, 128] on div "[PERSON_NAME] Feb Mar Apr [PERSON_NAME][DATE] Oct Nov [DATE] 1526 1527 1528 152…" at bounding box center [136, 130] width 52 height 12
click at [125, 187] on div "19" at bounding box center [124, 187] width 9 height 9
type input "[DATE]"
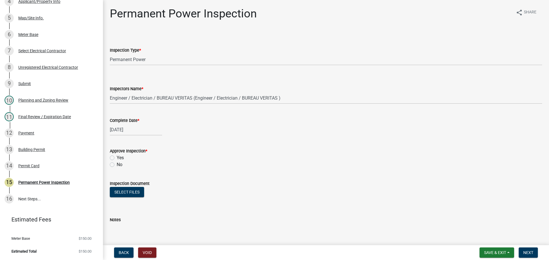
click at [114, 155] on div "Yes" at bounding box center [326, 158] width 432 height 7
click at [115, 158] on div "Yes" at bounding box center [326, 158] width 432 height 7
click at [117, 158] on label "Yes" at bounding box center [120, 158] width 7 height 7
click at [117, 158] on input "Yes" at bounding box center [119, 157] width 4 height 4
radio input "true"
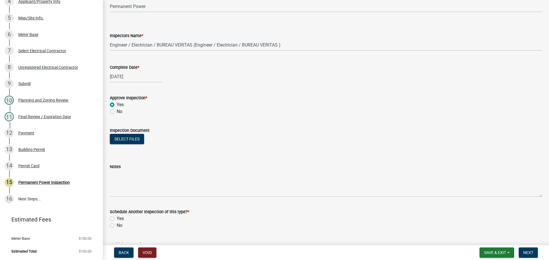
scroll to position [92, 0]
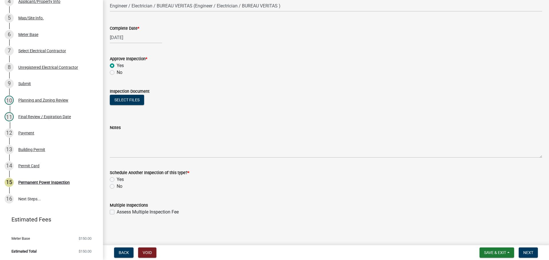
click at [117, 182] on label "Yes" at bounding box center [120, 179] width 7 height 7
click at [117, 180] on input "Yes" at bounding box center [119, 178] width 4 height 4
radio input "true"
click at [117, 187] on label "No" at bounding box center [120, 186] width 6 height 7
click at [117, 187] on input "No" at bounding box center [119, 185] width 4 height 4
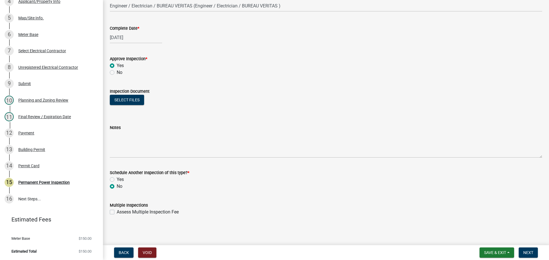
radio input "true"
click at [527, 253] on span "Next" at bounding box center [528, 253] width 10 height 5
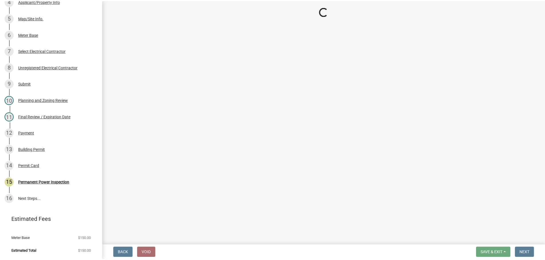
scroll to position [188, 0]
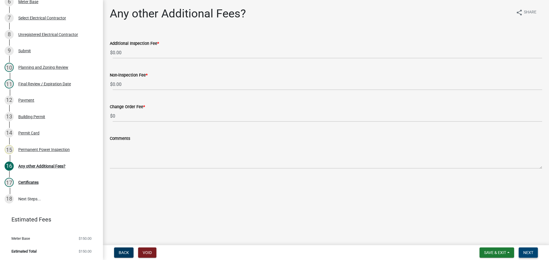
click at [523, 252] on button "Next" at bounding box center [528, 253] width 19 height 10
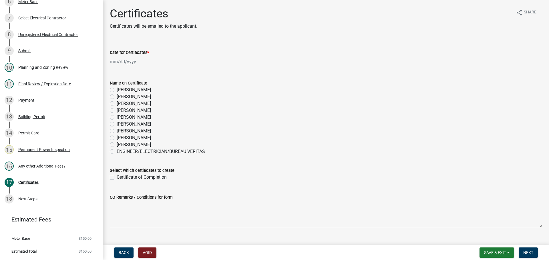
click at [140, 139] on label "[PERSON_NAME]" at bounding box center [134, 138] width 34 height 7
click at [120, 138] on input "[PERSON_NAME]" at bounding box center [119, 137] width 4 height 4
radio input "true"
click at [130, 68] on wm-data-entity-input "Date for Certificates *" at bounding box center [326, 57] width 432 height 32
select select "8"
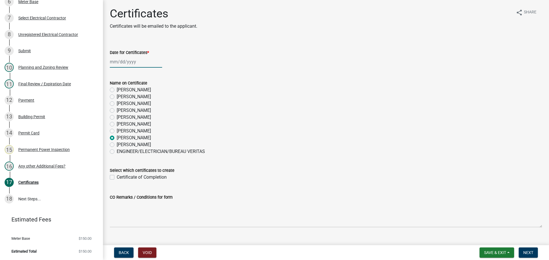
select select "2025"
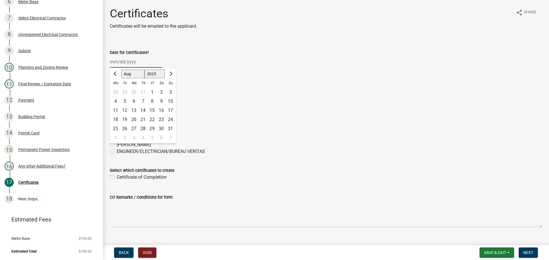
drag, startPoint x: 125, startPoint y: 59, endPoint x: 126, endPoint y: 62, distance: 3.2
click at [125, 60] on div "[PERSON_NAME] Feb Mar Apr [PERSON_NAME][DATE] Oct Nov [DATE] 1526 1527 1528 152…" at bounding box center [136, 62] width 52 height 12
click at [127, 121] on div "19" at bounding box center [124, 119] width 9 height 9
type input "[DATE]"
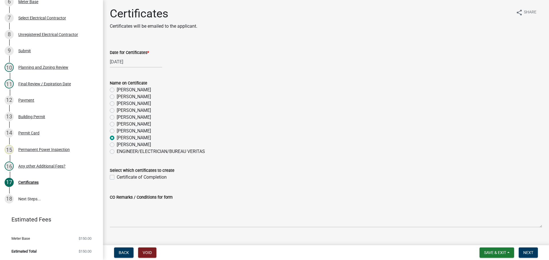
click at [140, 174] on div "Select which certificates to create" at bounding box center [326, 170] width 432 height 7
click at [145, 179] on label "Certificate of Completion" at bounding box center [142, 177] width 50 height 7
click at [120, 178] on input "Certificate of Completion" at bounding box center [119, 176] width 4 height 4
checkbox input "true"
click at [523, 253] on span "Next" at bounding box center [528, 253] width 10 height 5
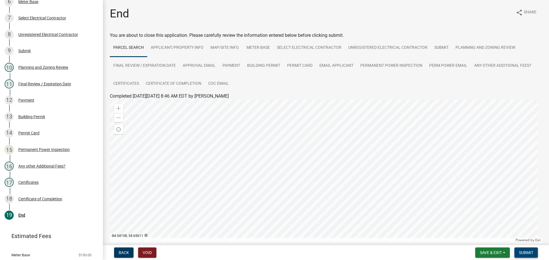
click at [527, 254] on span "Submit" at bounding box center [526, 253] width 14 height 5
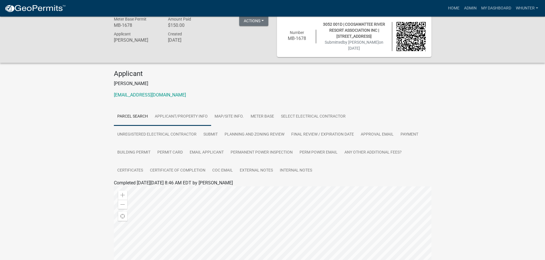
scroll to position [29, 0]
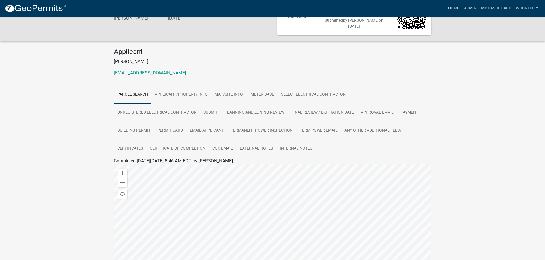
click at [453, 10] on link "Home" at bounding box center [453, 8] width 16 height 11
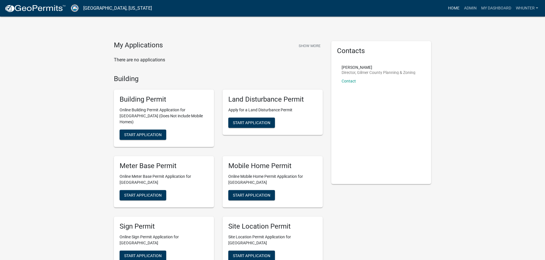
click at [453, 8] on link "Home" at bounding box center [453, 8] width 16 height 11
